Goal: Find specific page/section: Find specific page/section

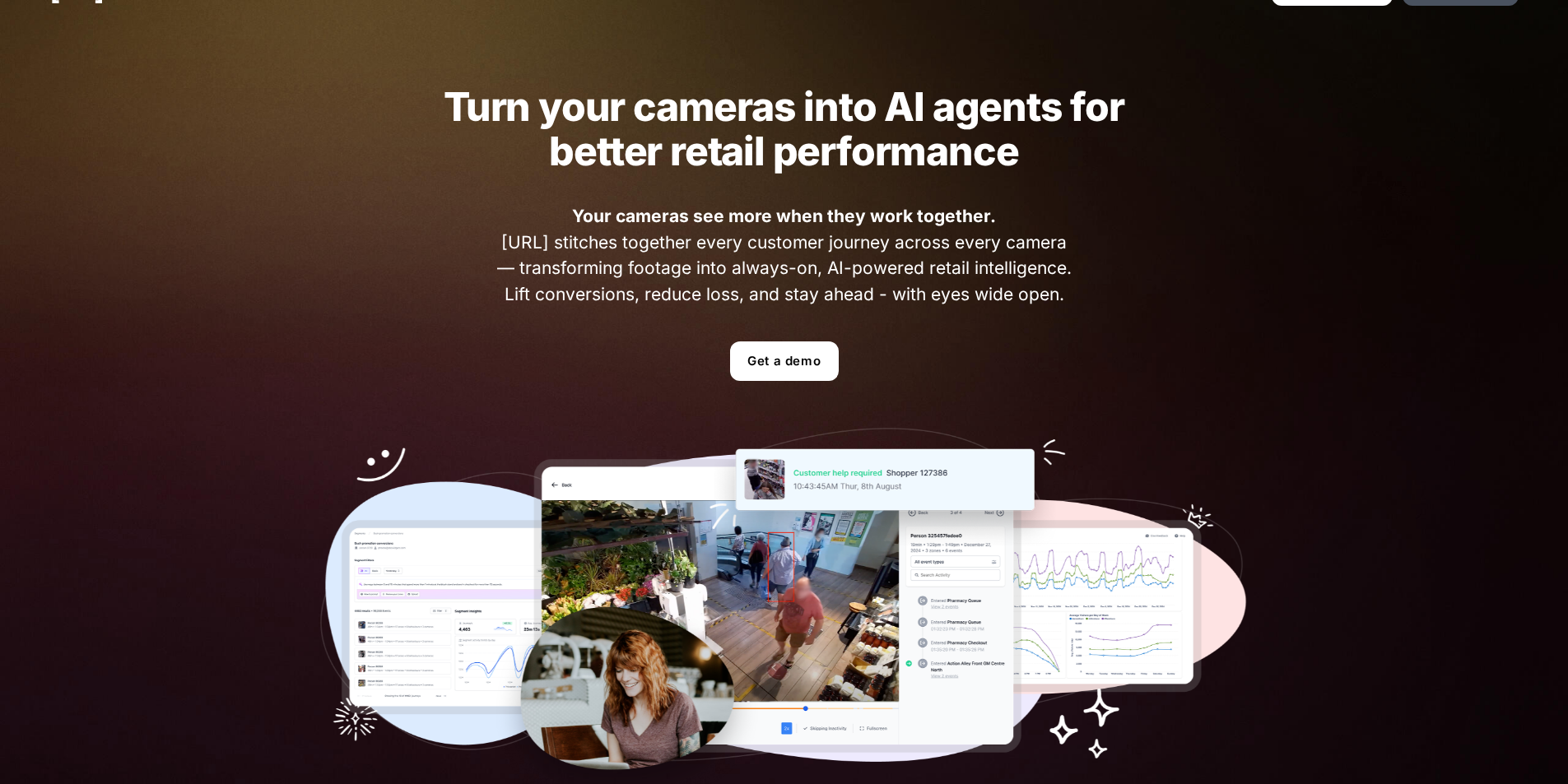
scroll to position [82, 0]
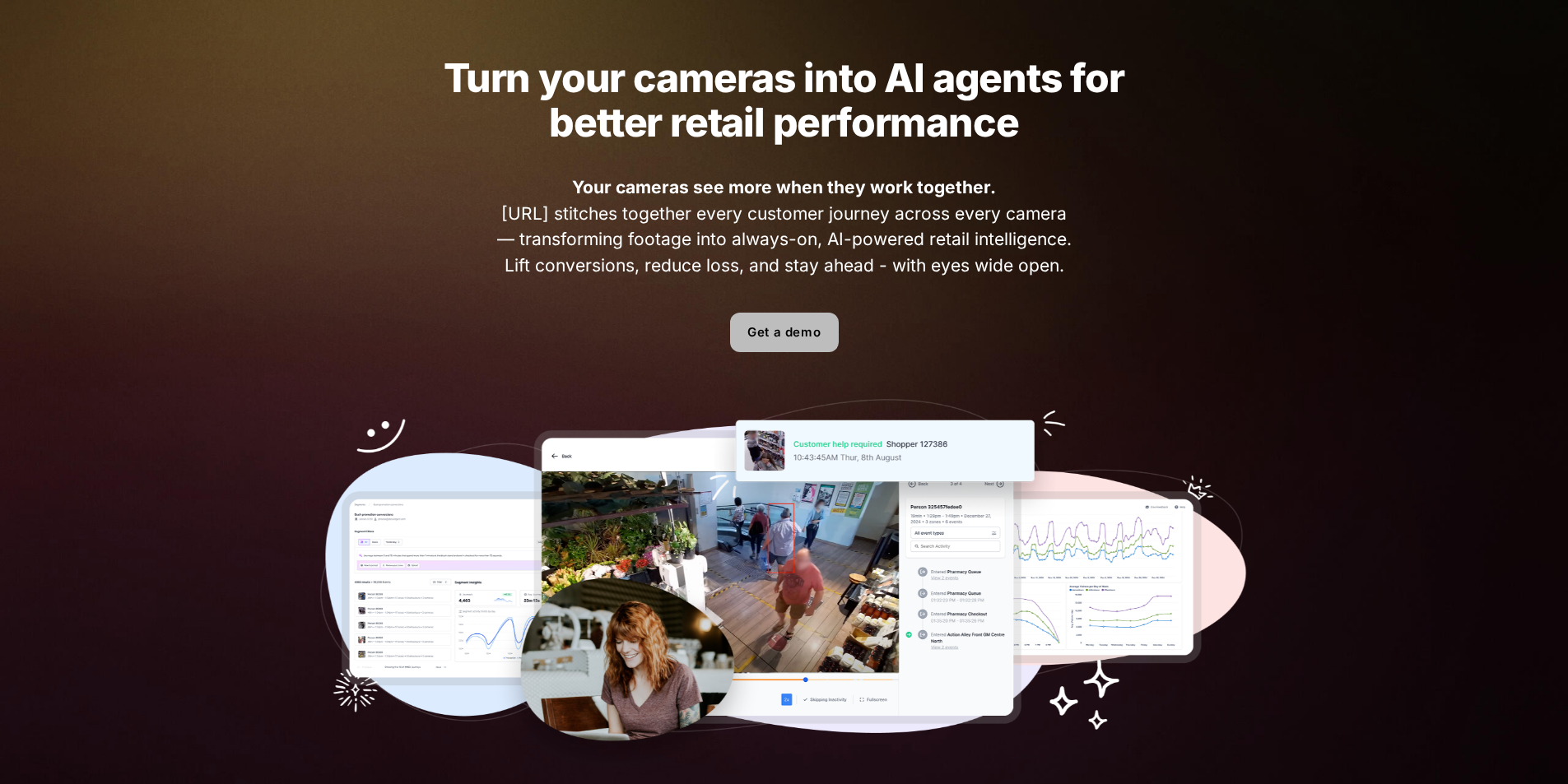
click at [788, 335] on link "Get a demo" at bounding box center [784, 332] width 108 height 40
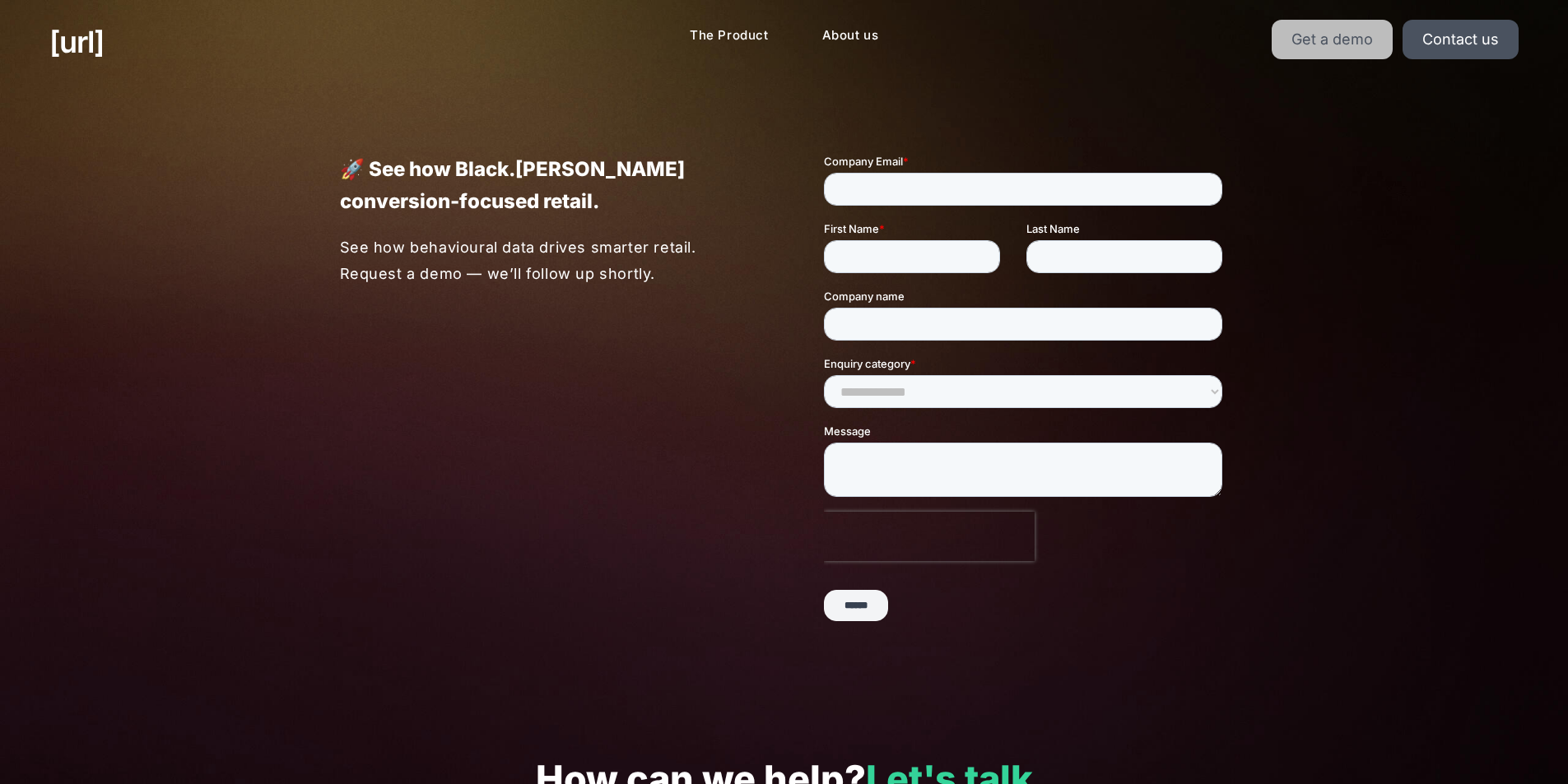
click at [1351, 20] on link "Get a demo" at bounding box center [1332, 40] width 121 height 40
click at [1350, 29] on link "Get a demo" at bounding box center [1332, 40] width 121 height 40
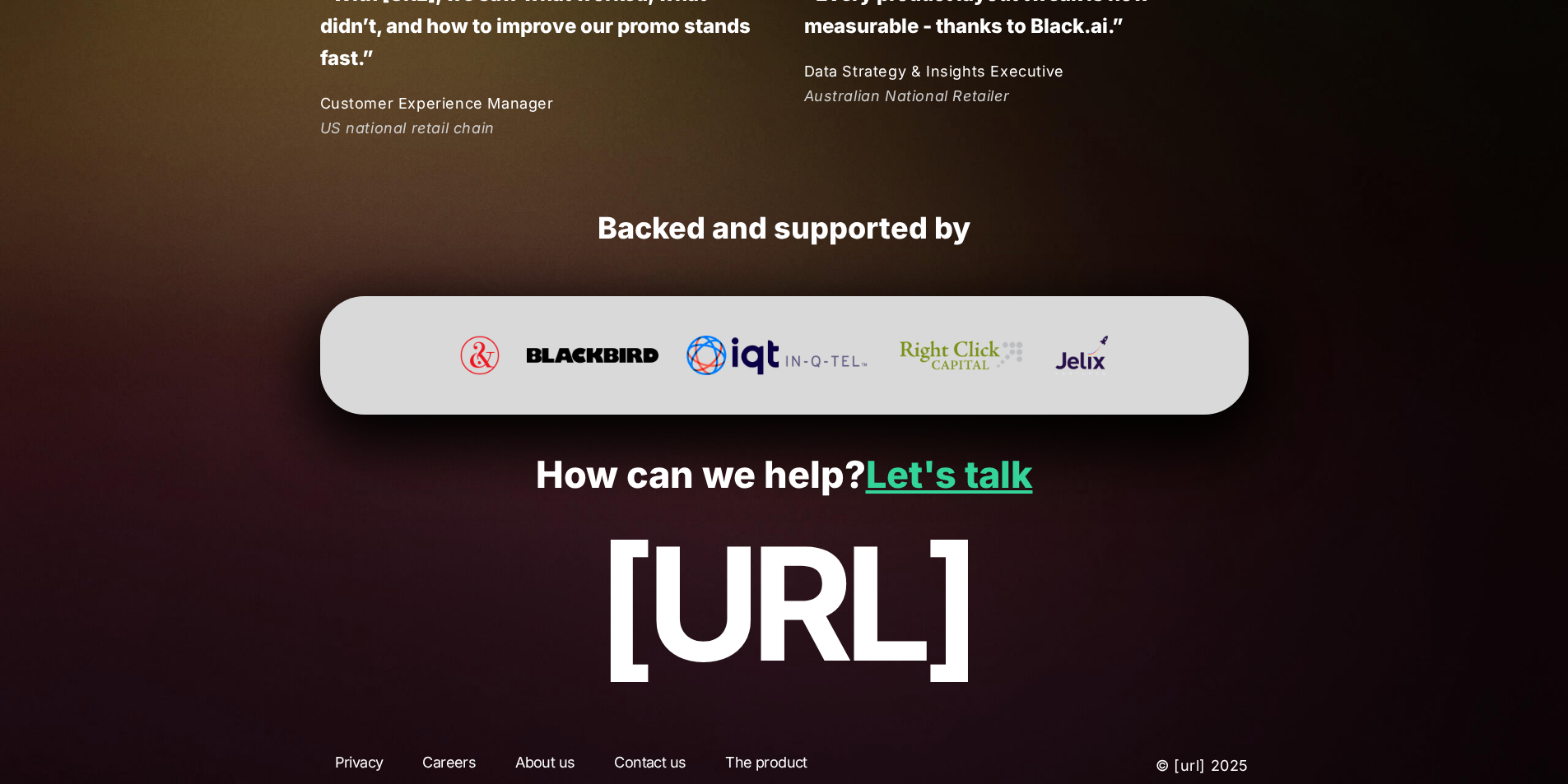
scroll to position [4323, 0]
